Goal: Information Seeking & Learning: Check status

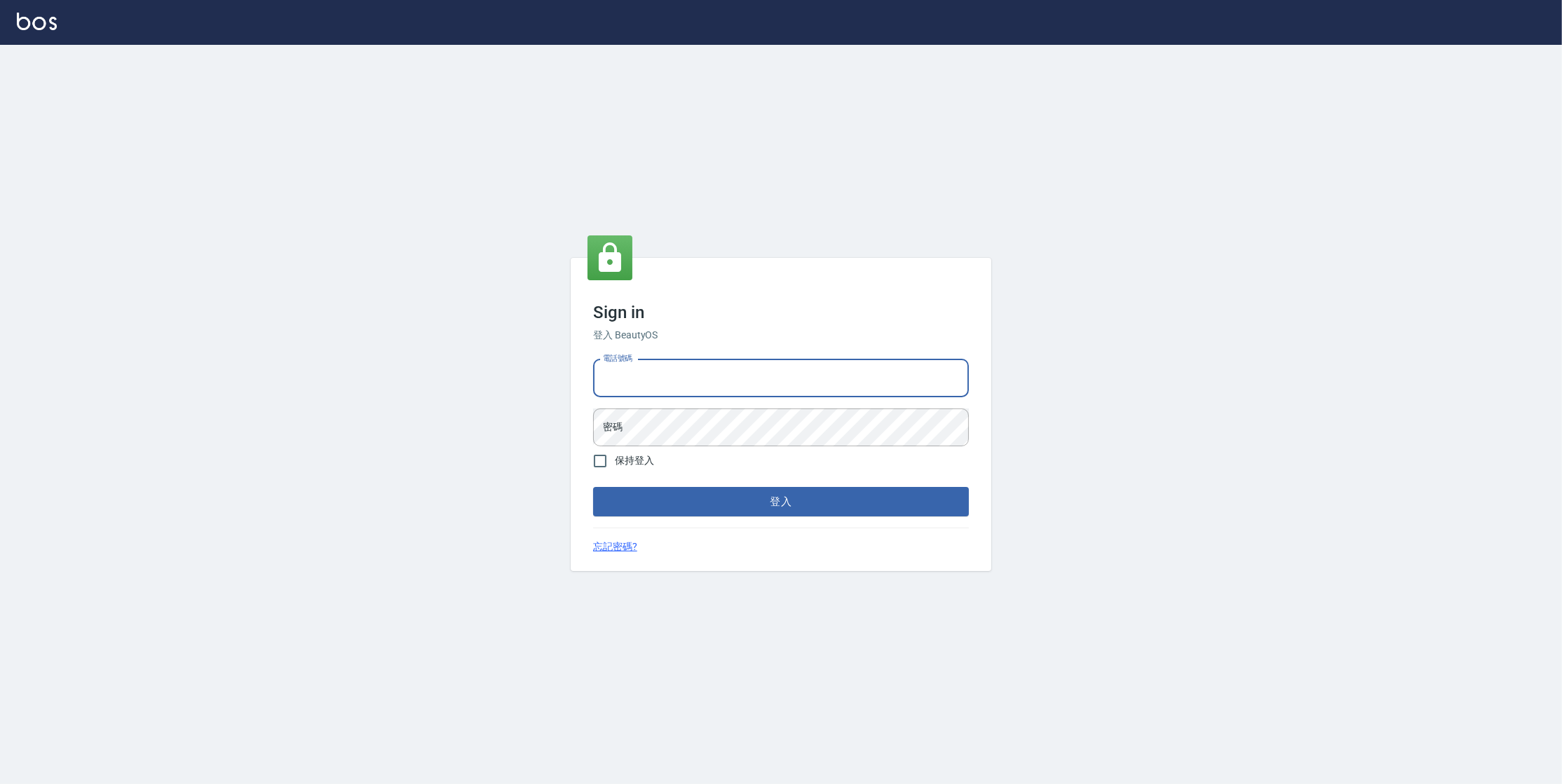
click at [638, 368] on input "電話號碼" at bounding box center [781, 378] width 376 height 38
type input "0977380821"
drag, startPoint x: 684, startPoint y: 383, endPoint x: 595, endPoint y: 383, distance: 89.0
click at [595, 383] on input "0977380821" at bounding box center [781, 378] width 376 height 38
click at [593, 487] on button "登入" at bounding box center [781, 502] width 376 height 29
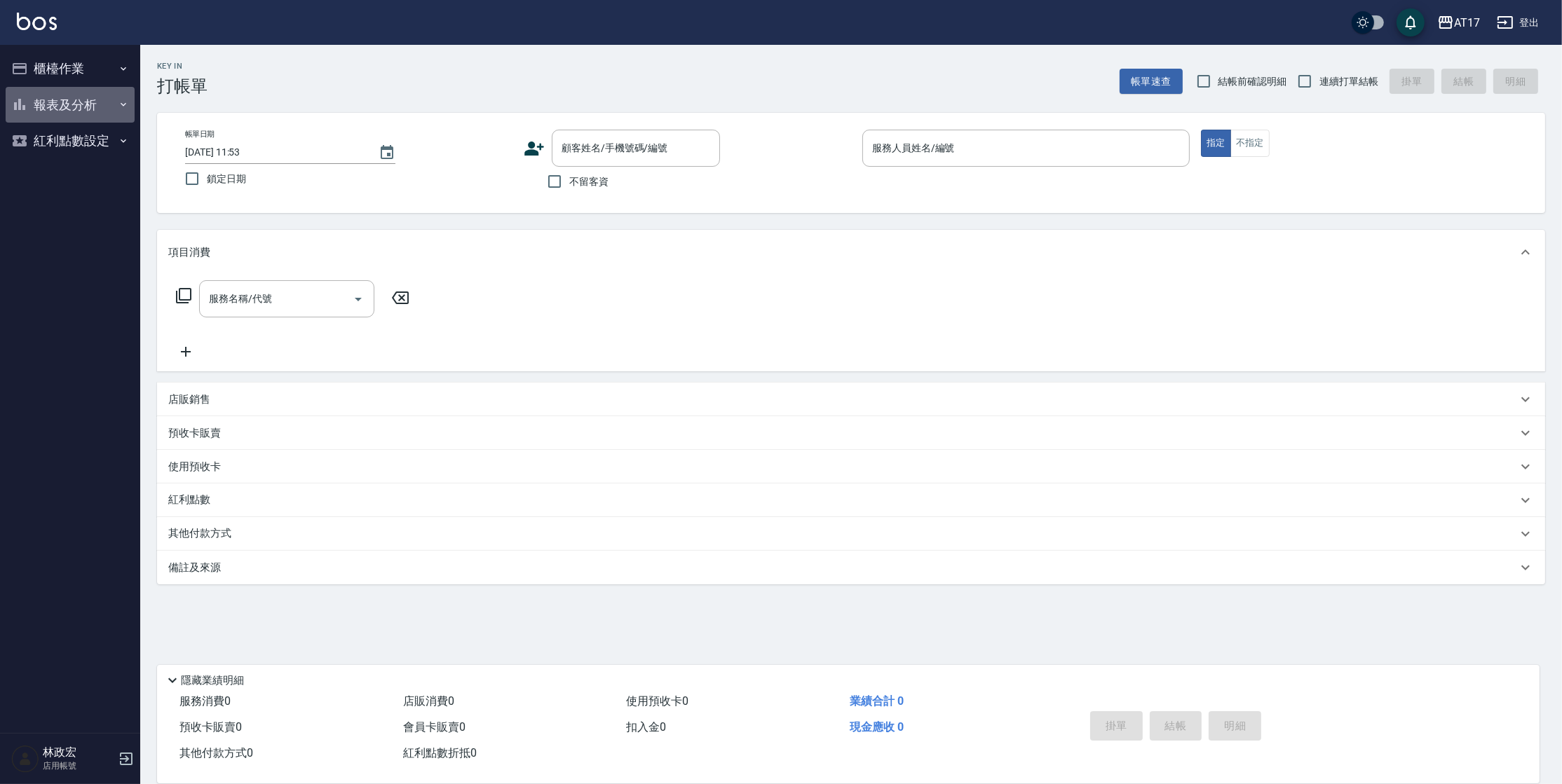
click at [111, 108] on button "報表及分析" at bounding box center [70, 105] width 129 height 36
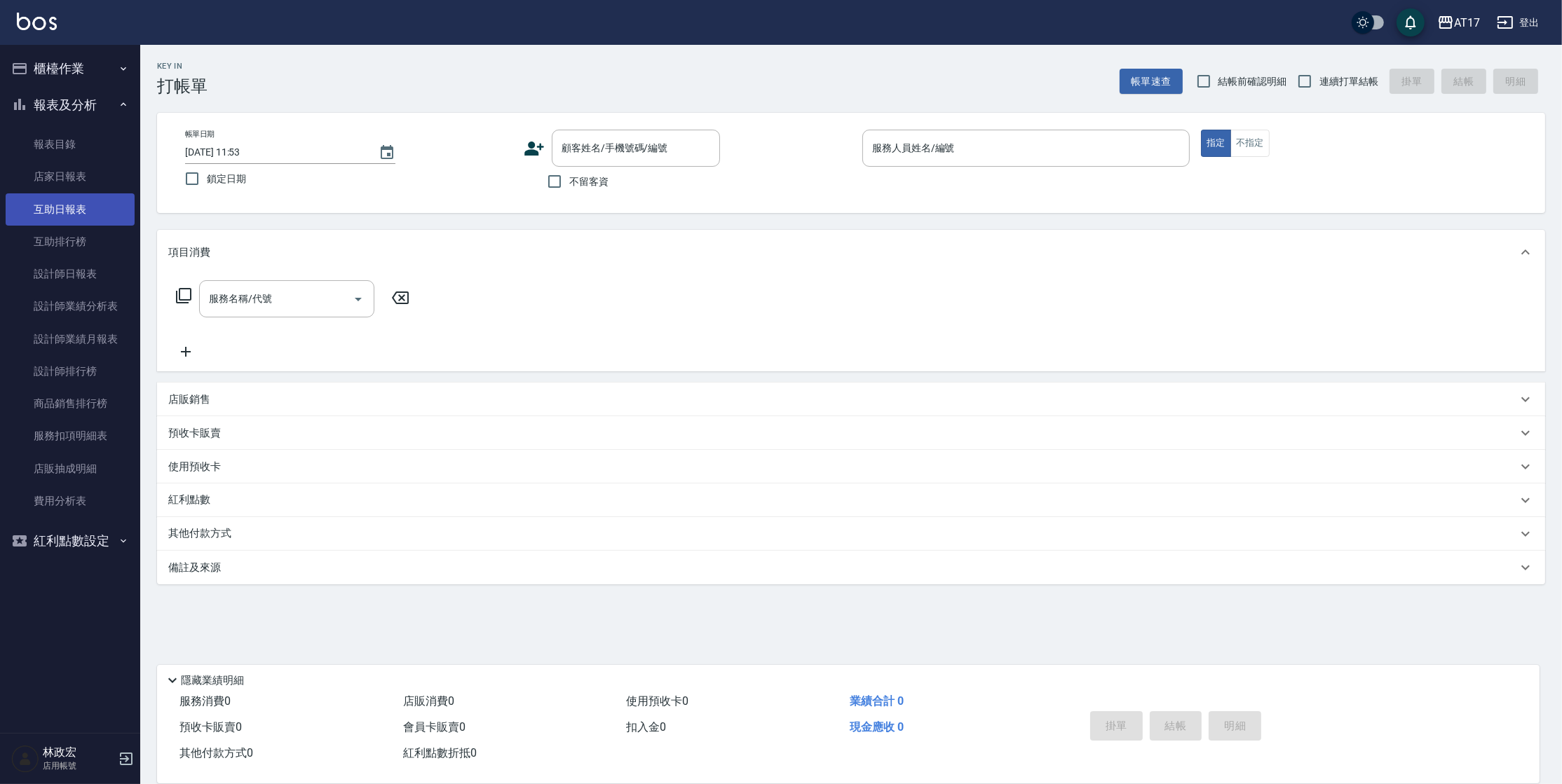
click at [106, 209] on link "互助日報表" at bounding box center [70, 210] width 129 height 33
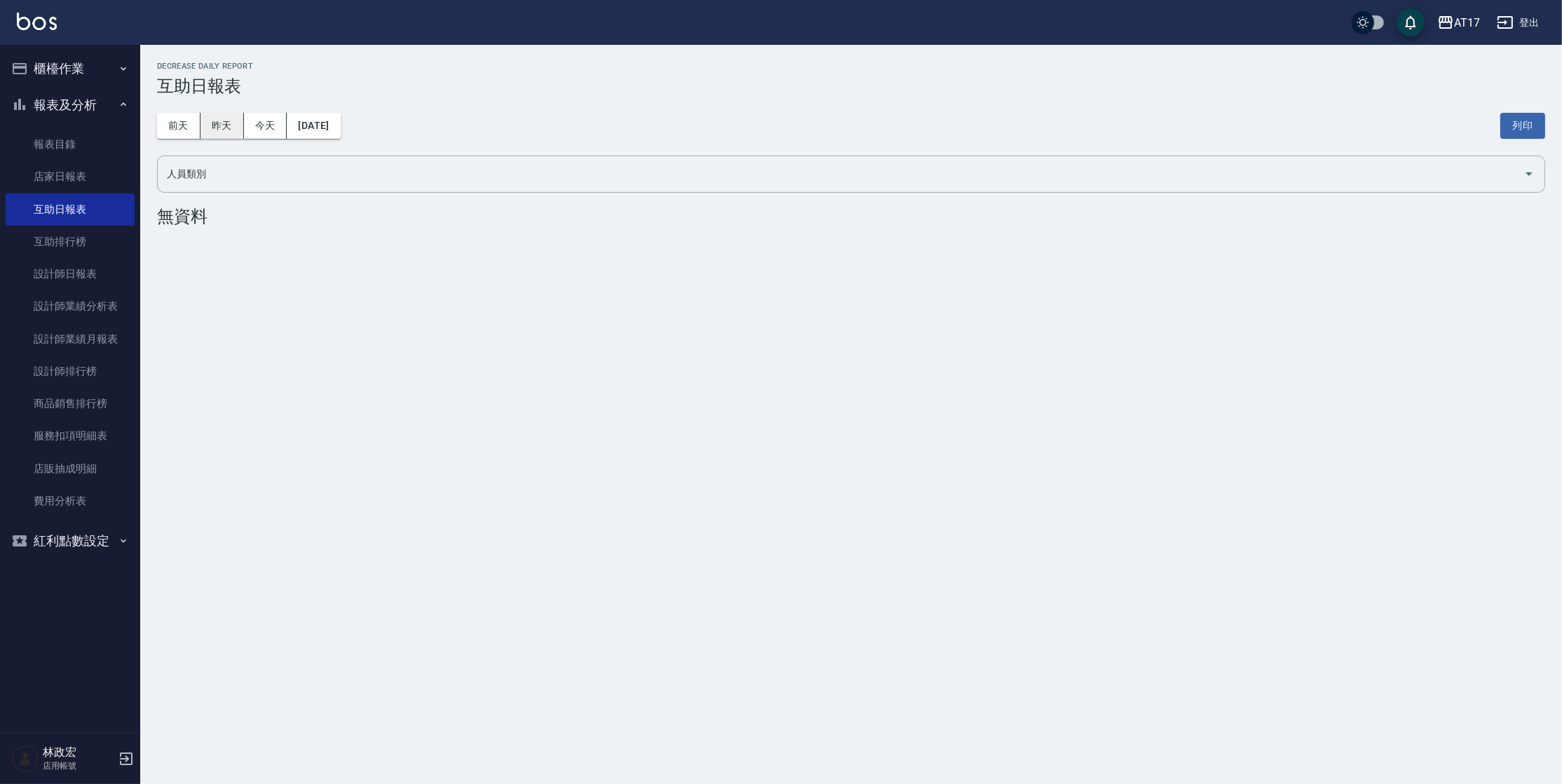
click at [226, 127] on button "昨天" at bounding box center [222, 126] width 44 height 26
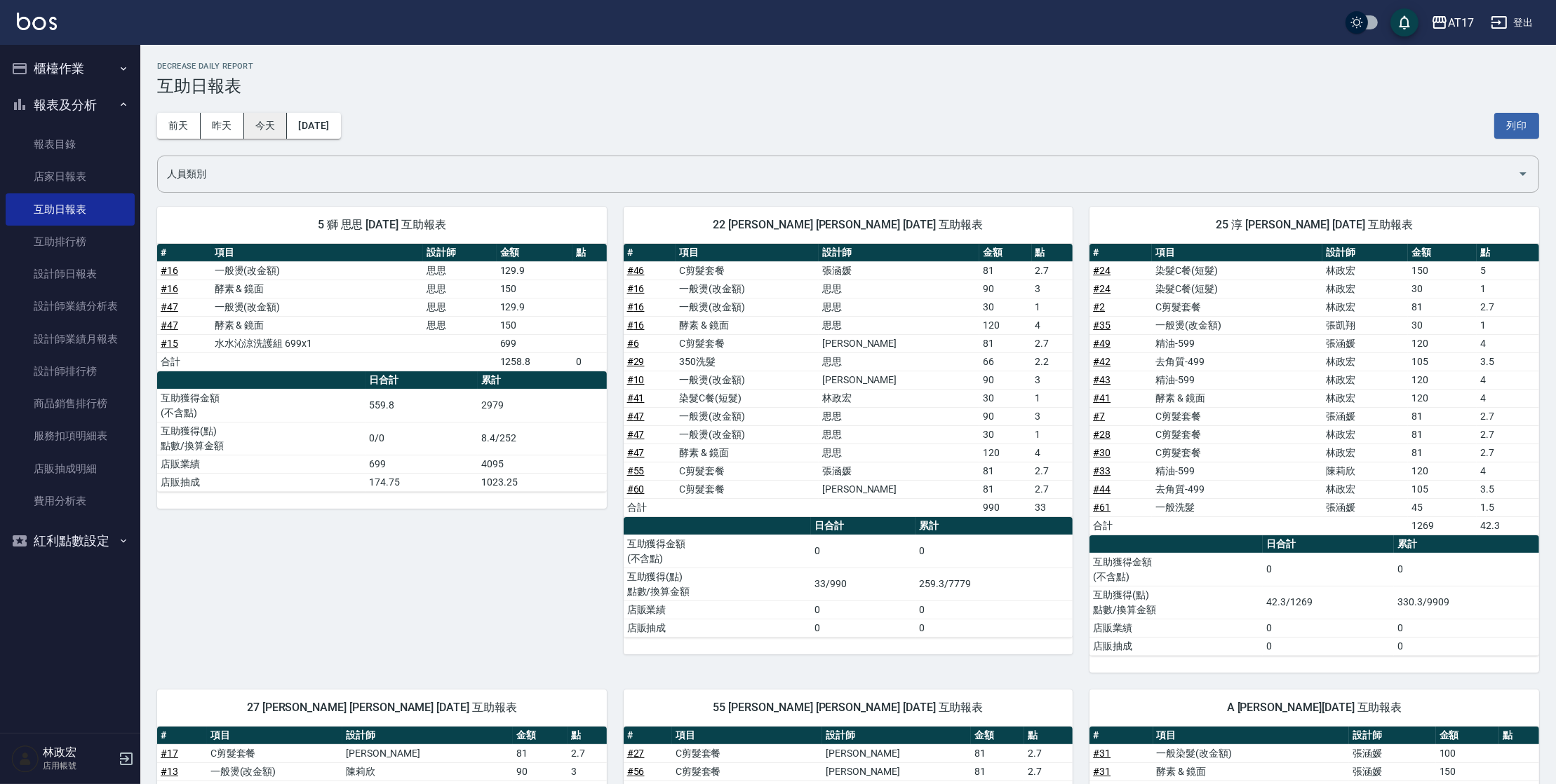
click at [252, 121] on button "今天" at bounding box center [265, 126] width 44 height 26
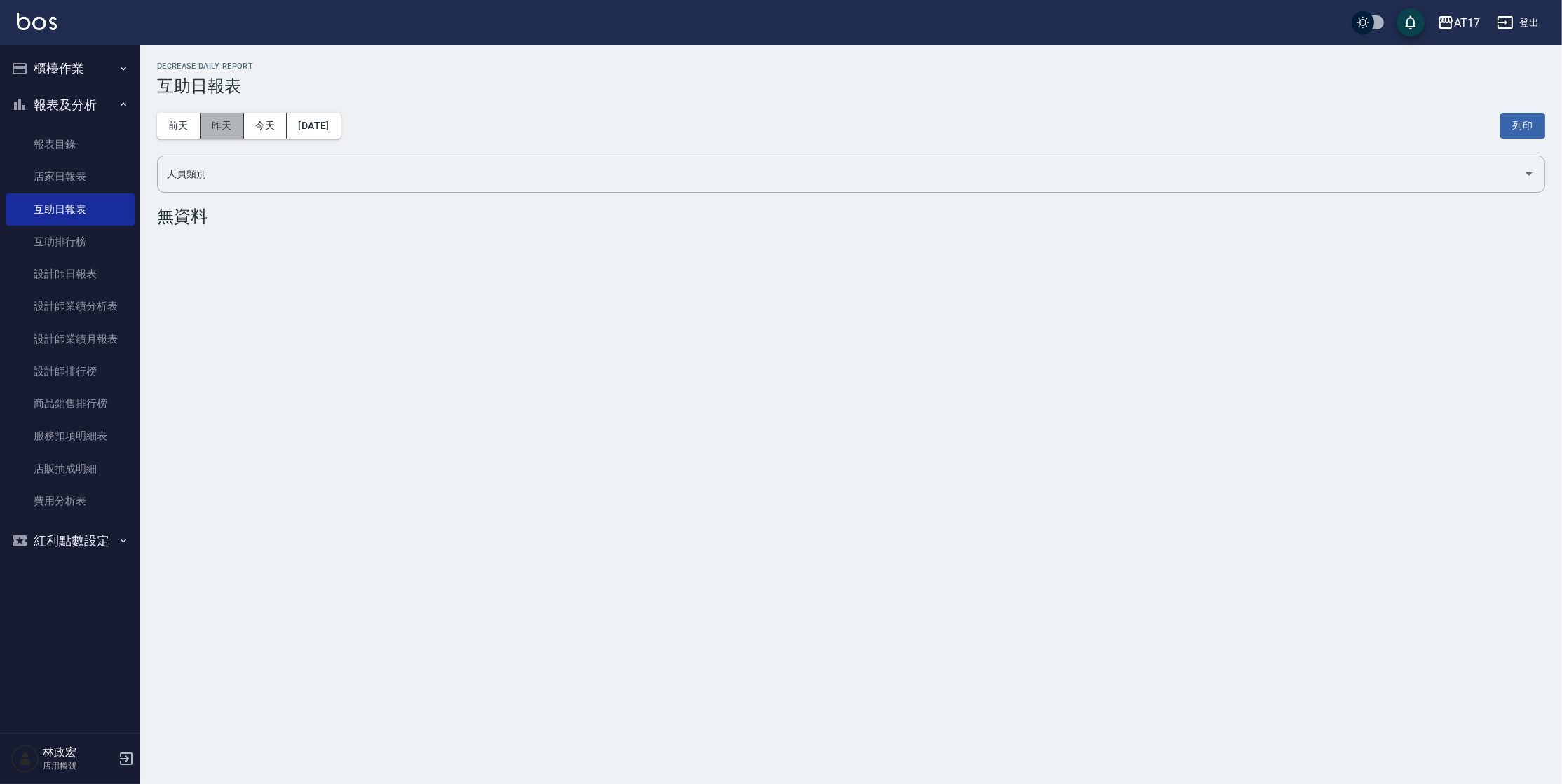
click at [226, 124] on button "昨天" at bounding box center [222, 126] width 44 height 26
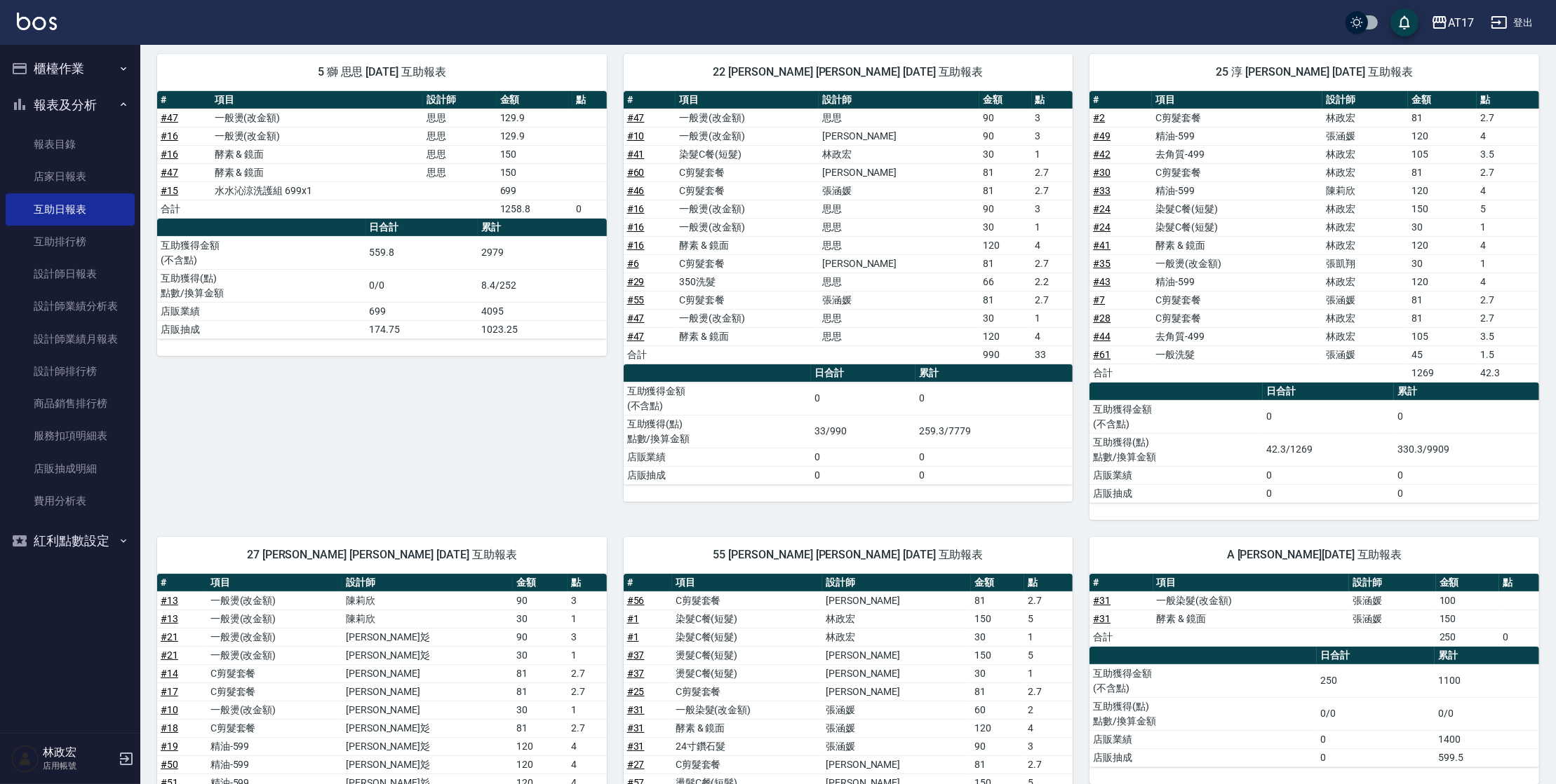
scroll to position [127, 0]
